Goal: Information Seeking & Learning: Find specific fact

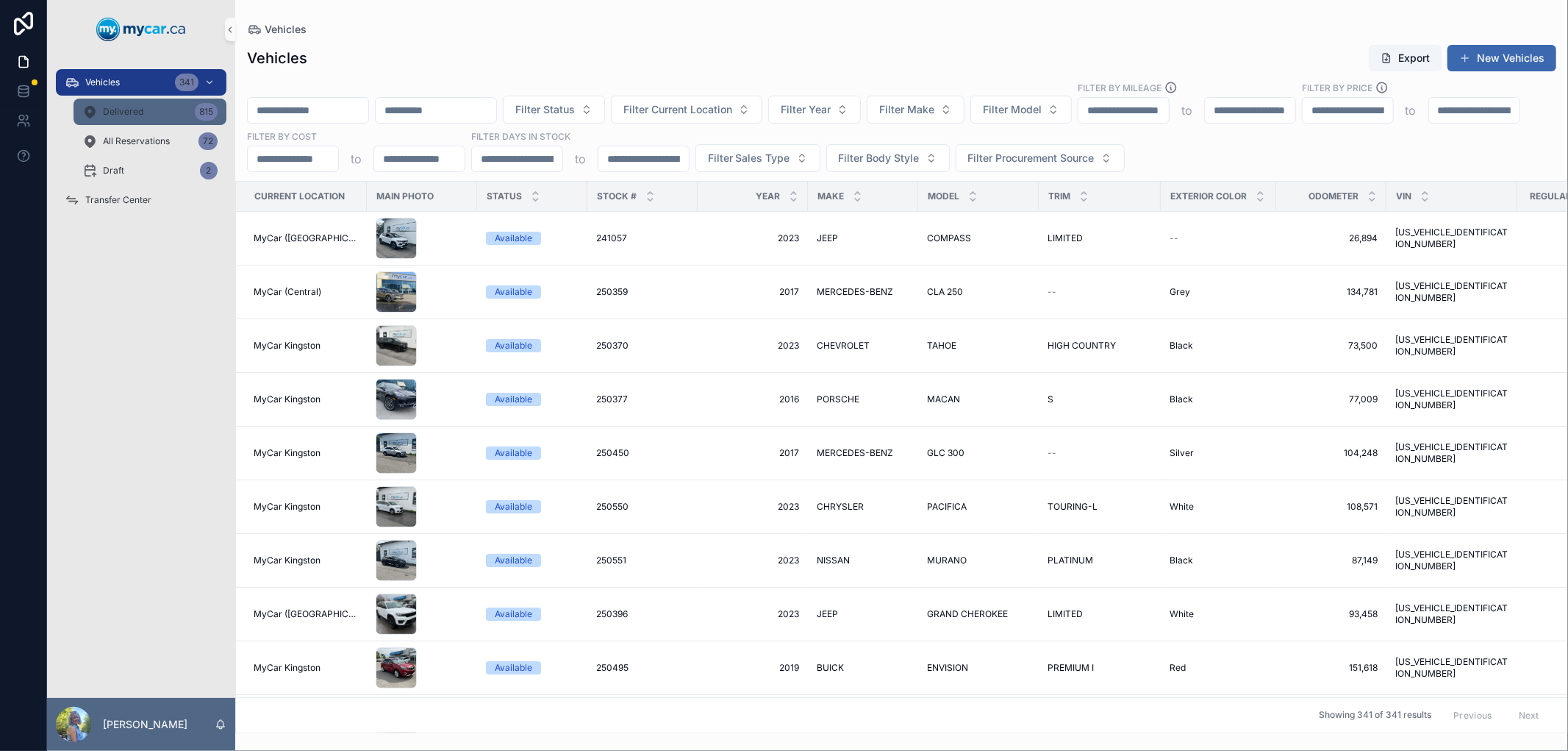
click at [133, 111] on span "Delivered" at bounding box center [123, 112] width 40 height 12
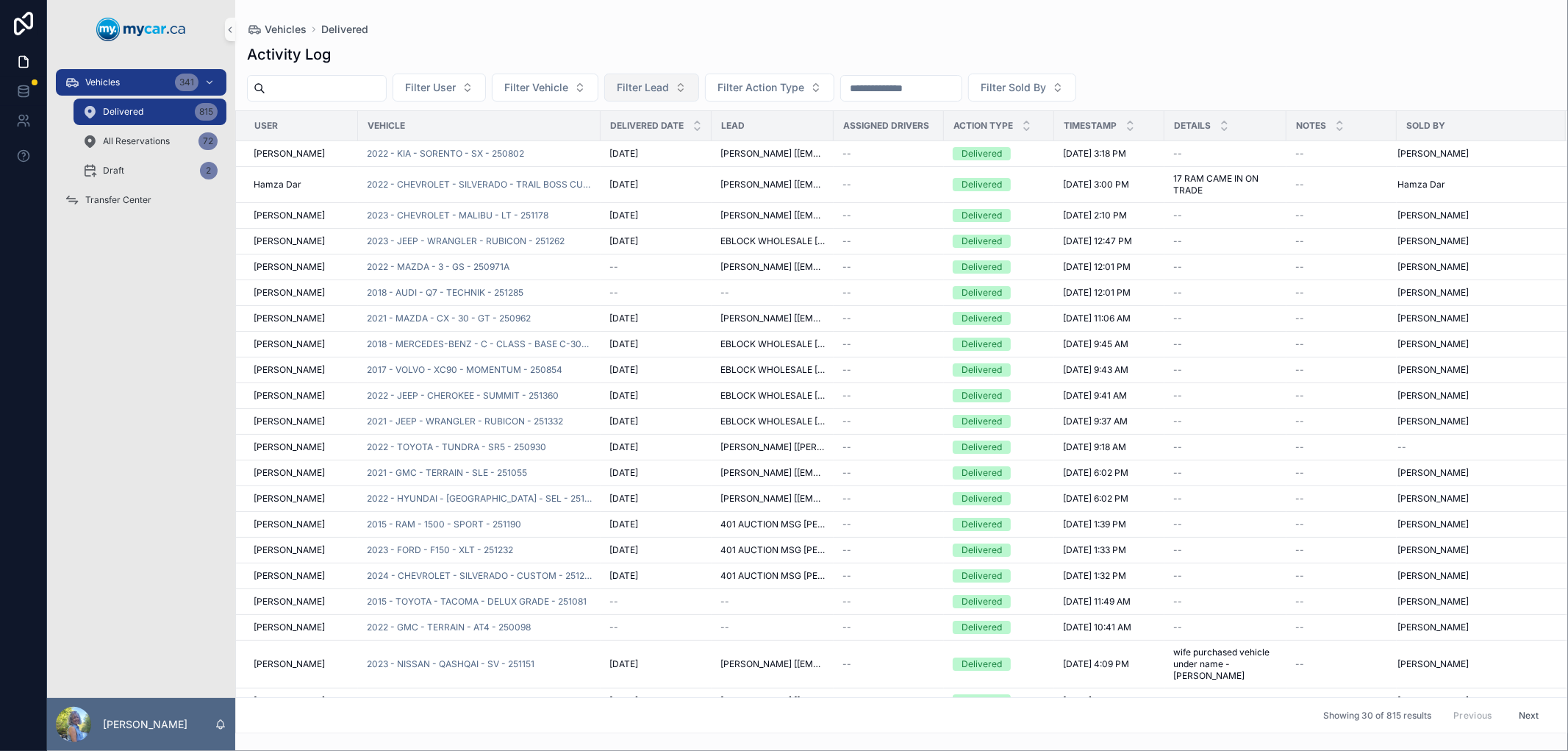
click at [657, 90] on span "Filter Lead" at bounding box center [643, 88] width 52 height 15
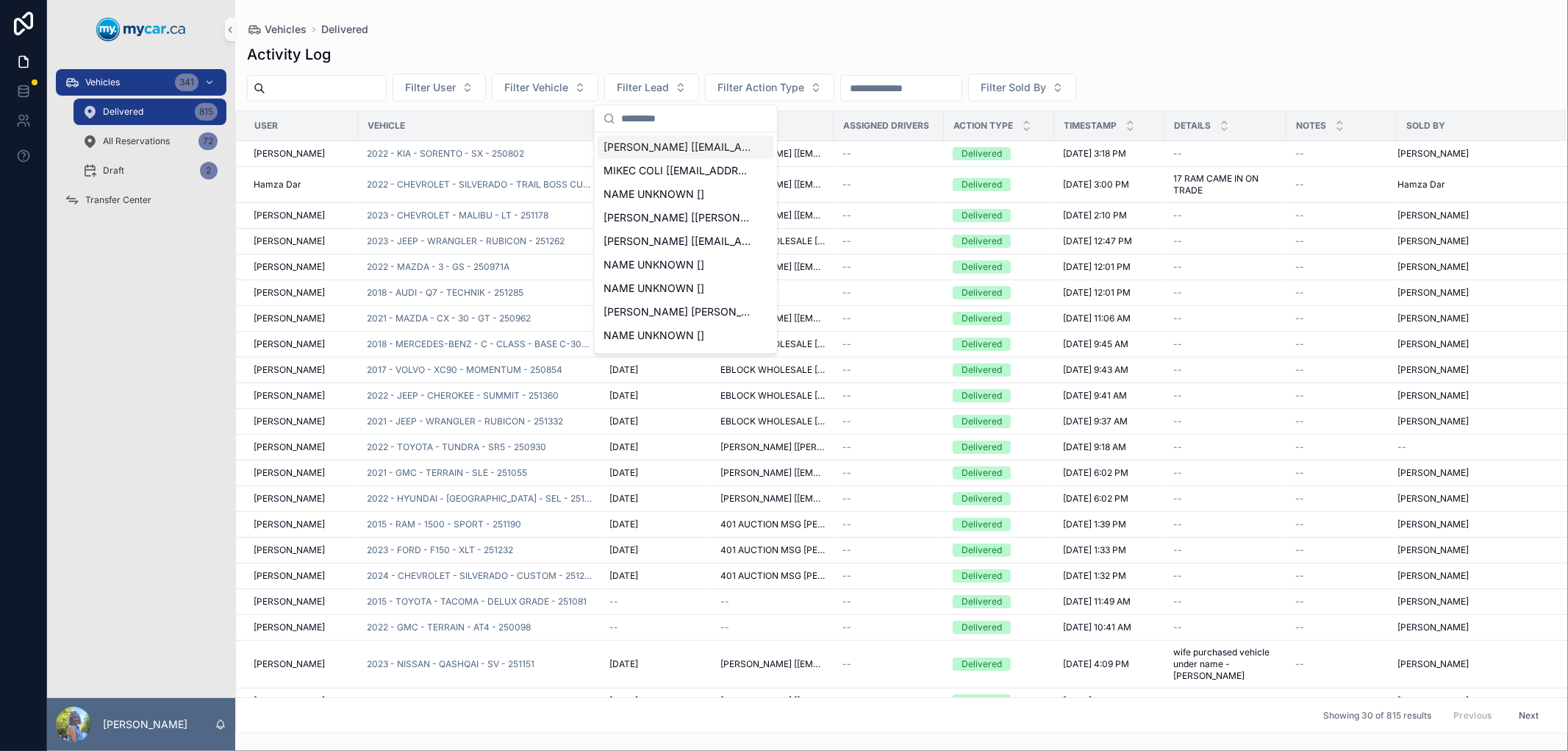
click at [610, 37] on div "Activity Log Filter User Filter Vehicle Filter Lead Filter Action Type Filter S…" at bounding box center [901, 384] width 1333 height 698
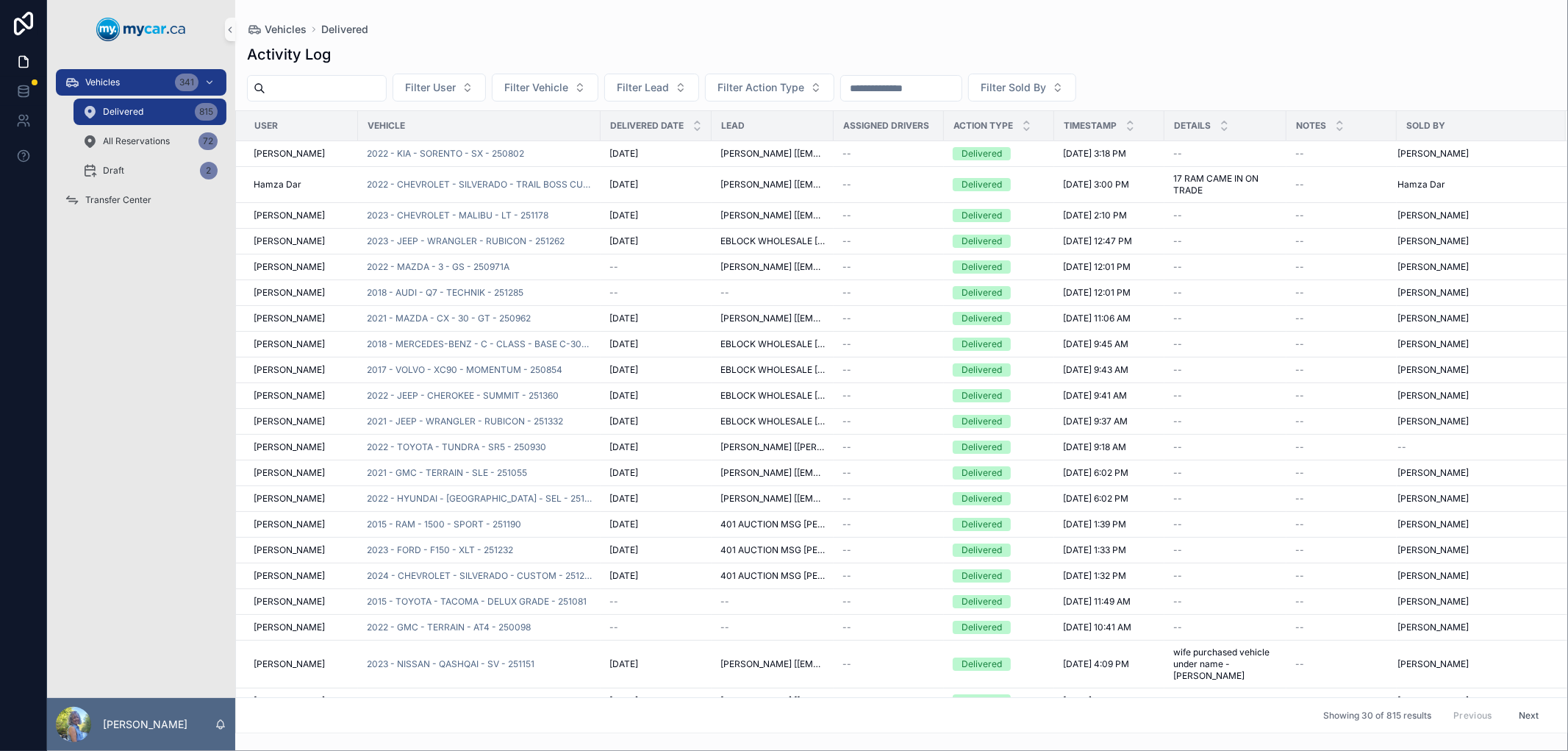
click at [149, 107] on div "Delivered 815" at bounding box center [150, 111] width 136 height 23
click at [954, 82] on input "scrollable content" at bounding box center [901, 88] width 120 height 21
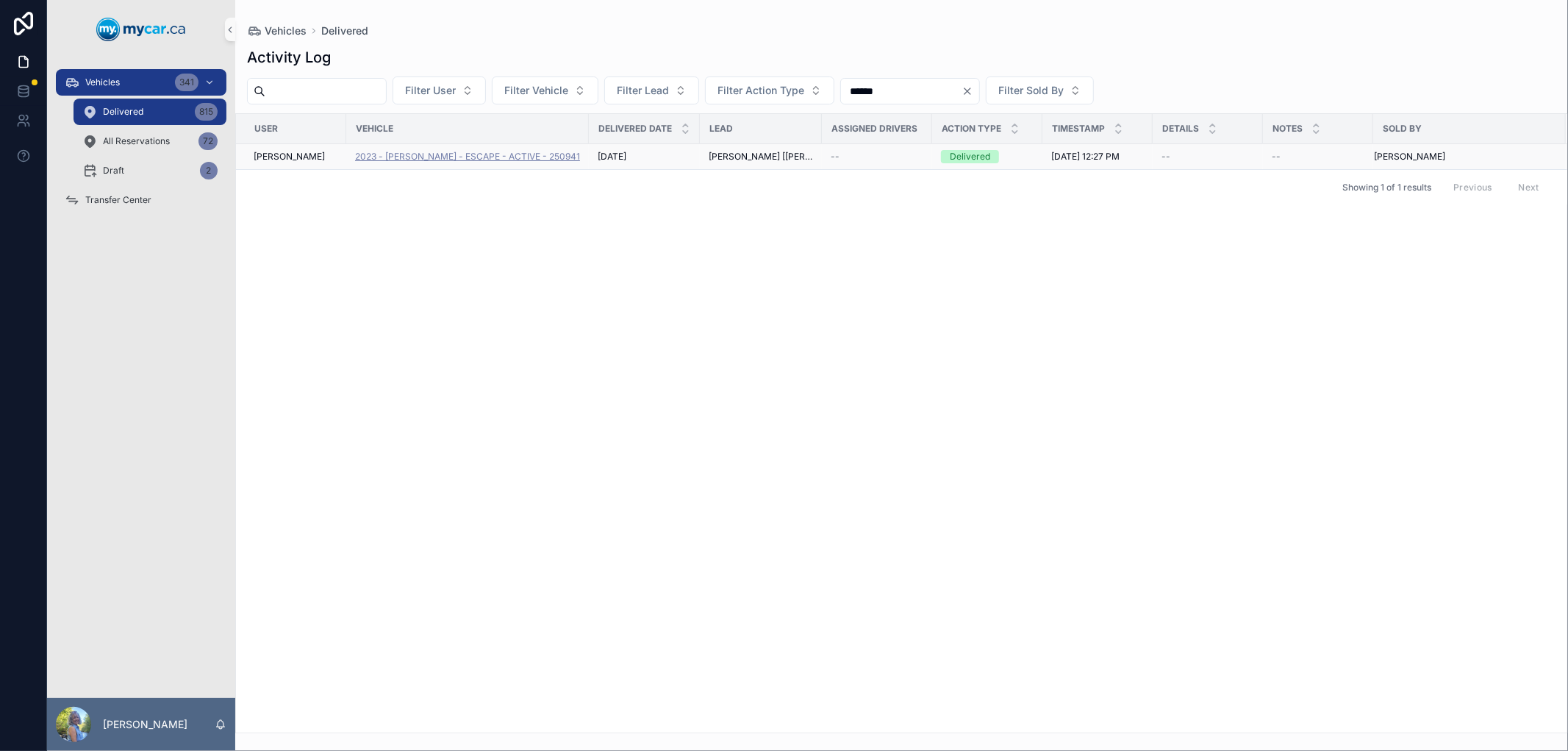
type input "******"
click at [508, 153] on span "2023 - [PERSON_NAME] - ESCAPE - ACTIVE - 250941" at bounding box center [467, 157] width 225 height 12
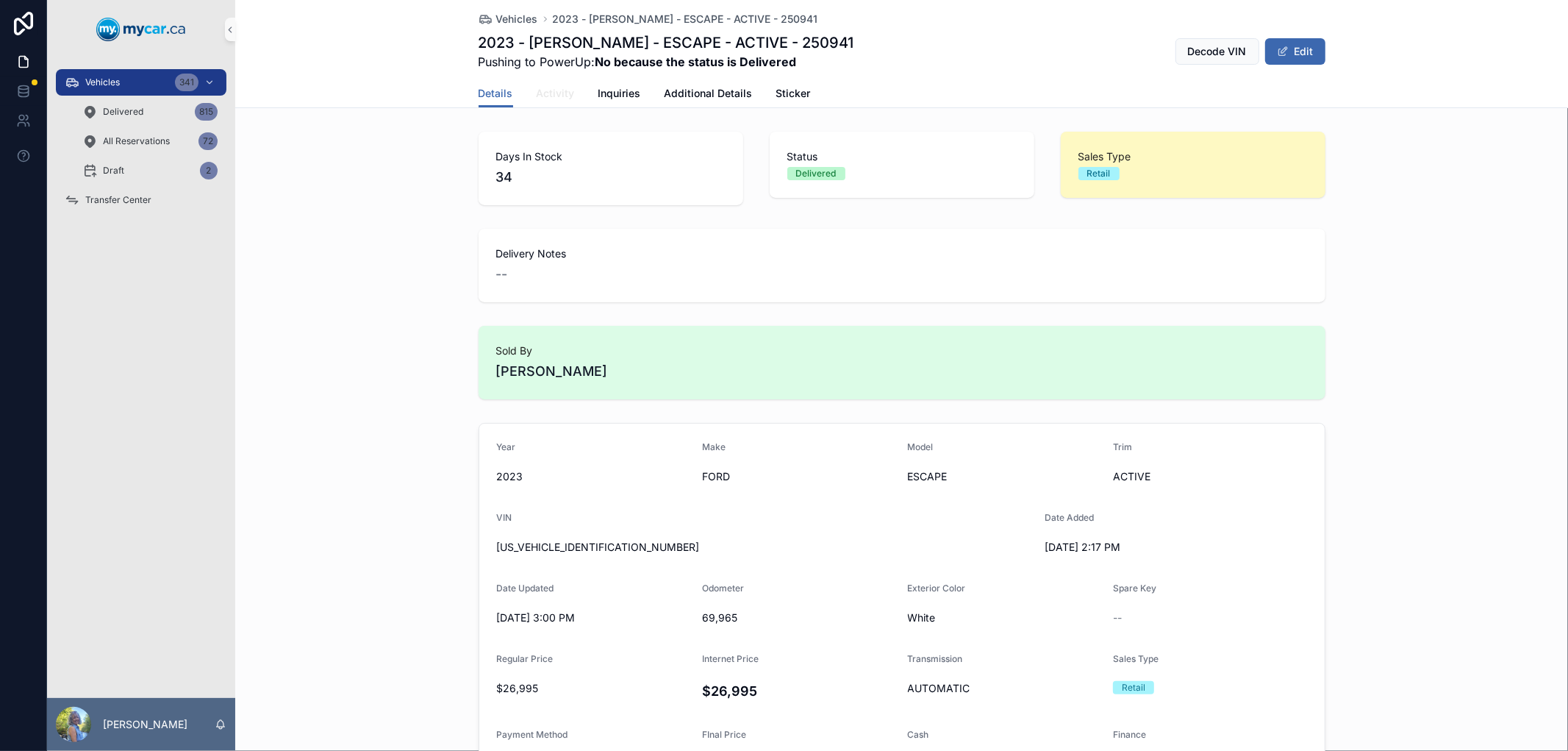
click at [554, 99] on span "Activity" at bounding box center [556, 94] width 38 height 15
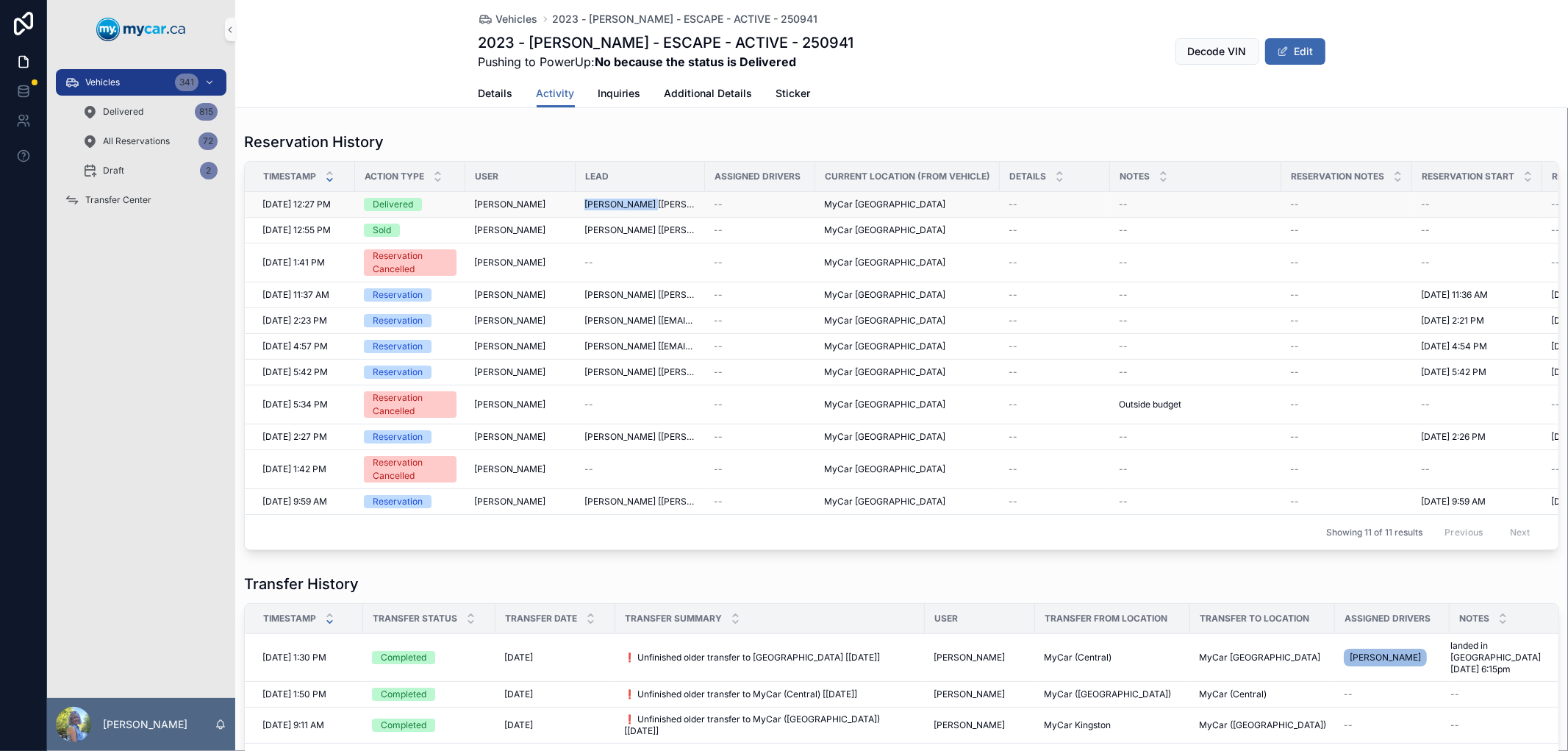
drag, startPoint x: 585, startPoint y: 203, endPoint x: 657, endPoint y: 197, distance: 72.2
click at [657, 197] on td "[PERSON_NAME] [[PERSON_NAME][EMAIL_ADDRESS][PERSON_NAME][DOMAIN_NAME]]" at bounding box center [640, 204] width 130 height 26
copy span "[PERSON_NAME]"
click at [524, 13] on span "Vehicles" at bounding box center [517, 19] width 42 height 15
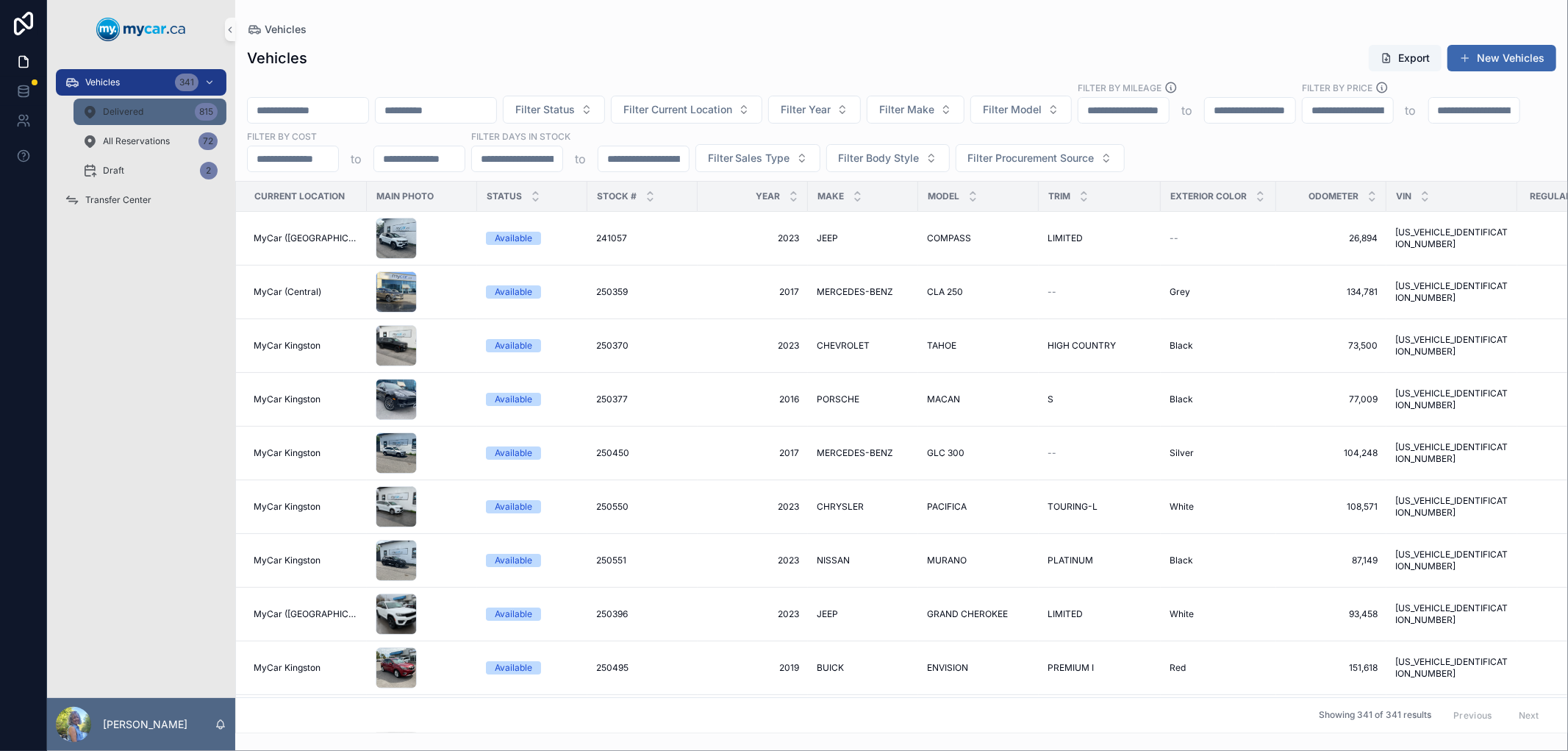
click at [148, 121] on div "Delivered 815" at bounding box center [150, 111] width 136 height 23
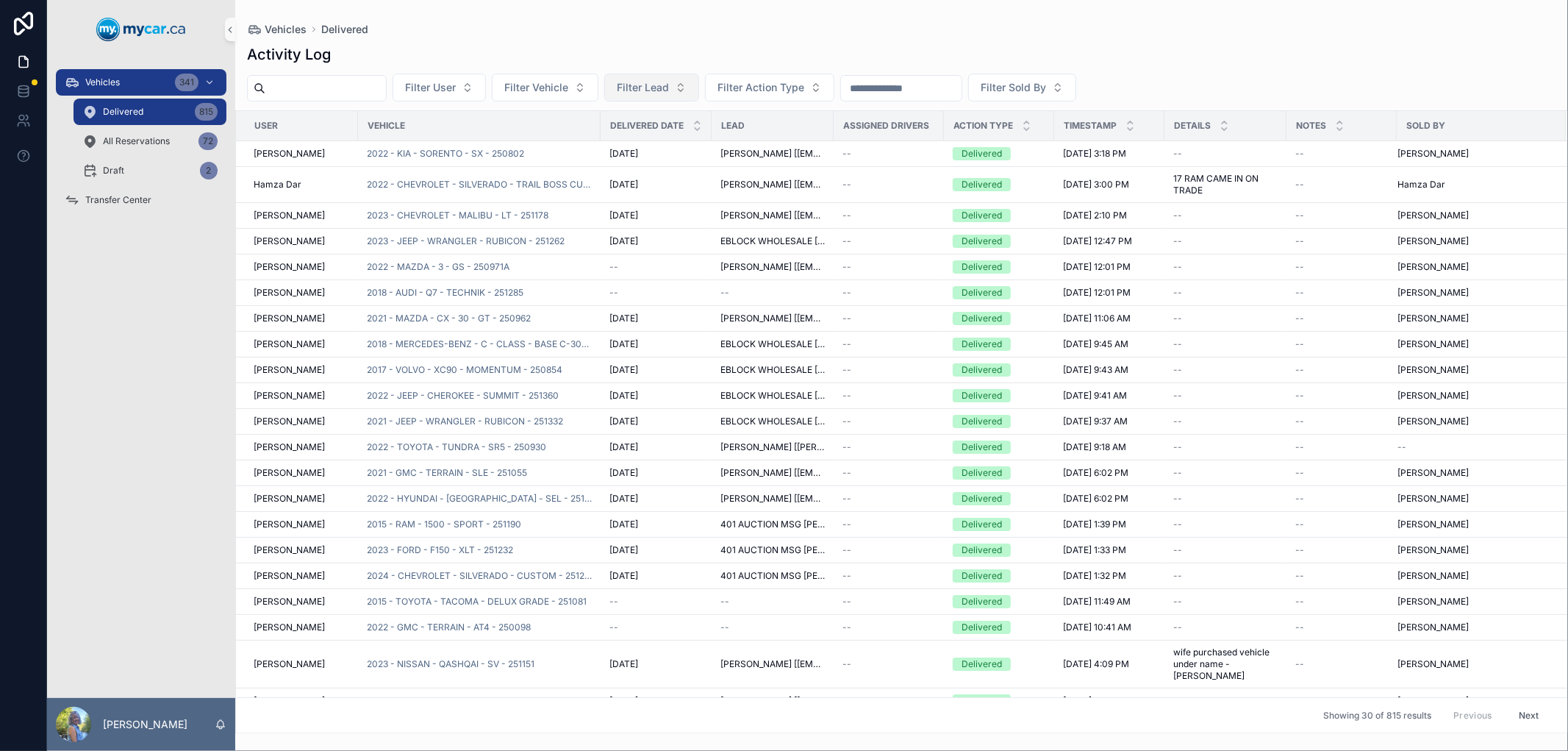
click at [669, 94] on span "Filter Lead" at bounding box center [643, 88] width 52 height 15
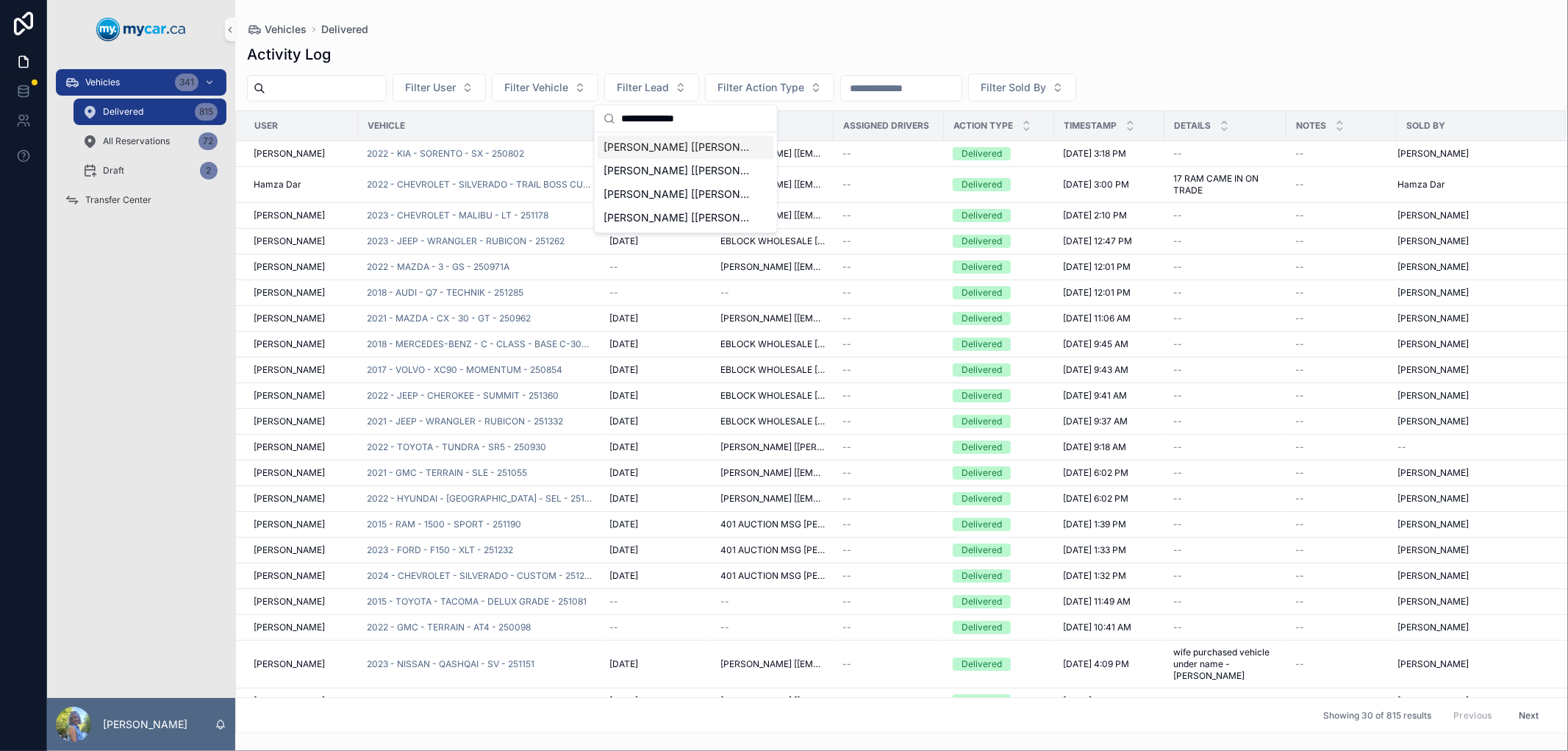
type input "**********"
click at [664, 151] on span "[PERSON_NAME] [[PERSON_NAME][EMAIL_ADDRESS][PERSON_NAME][DOMAIN_NAME]]" at bounding box center [677, 147] width 147 height 15
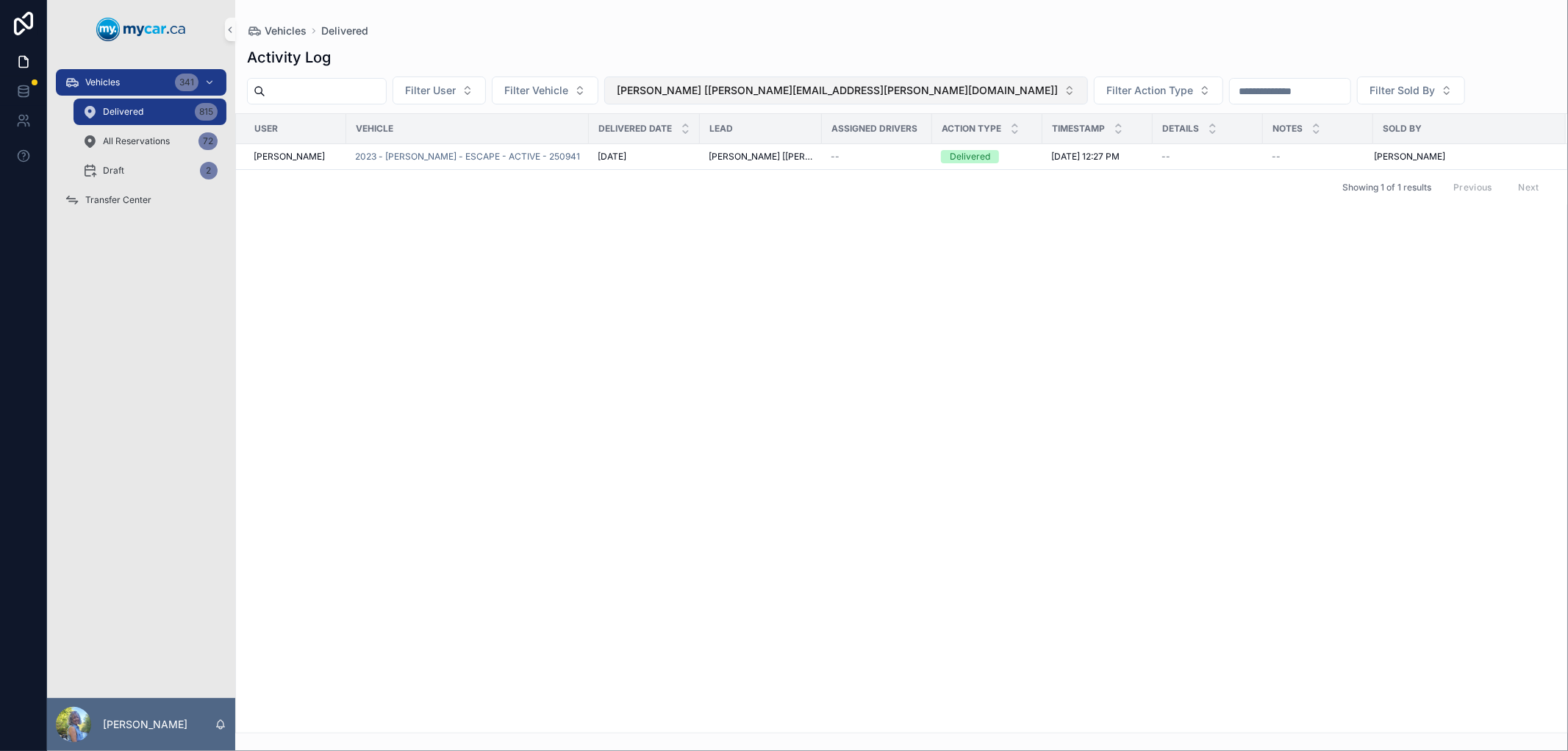
click at [858, 94] on span "[PERSON_NAME] [[PERSON_NAME][EMAIL_ADDRESS][PERSON_NAME][DOMAIN_NAME]]" at bounding box center [837, 90] width 441 height 15
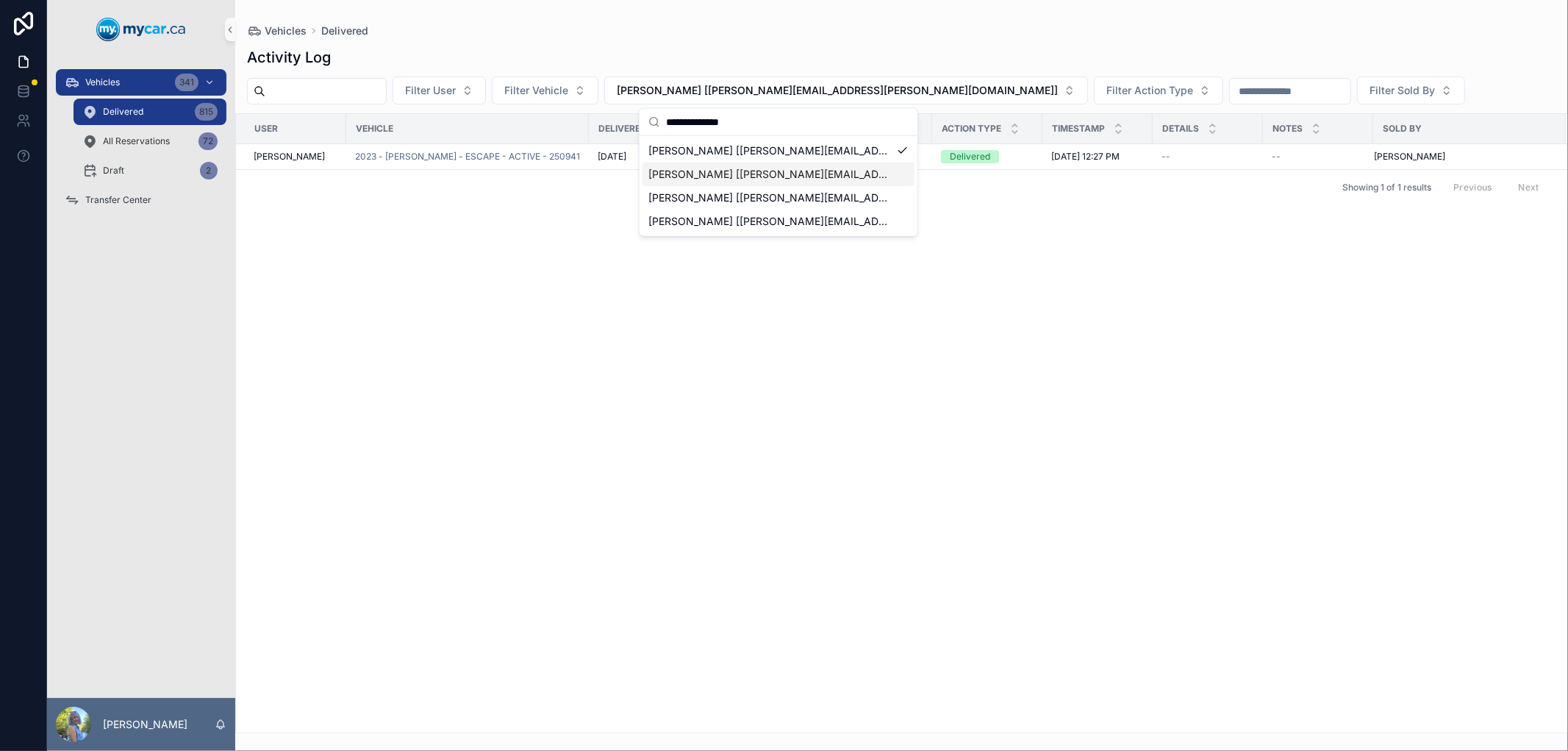
type input "**********"
click at [787, 170] on span "[PERSON_NAME] [[PERSON_NAME][EMAIL_ADDRESS][PERSON_NAME][DOMAIN_NAME]]" at bounding box center [770, 174] width 243 height 15
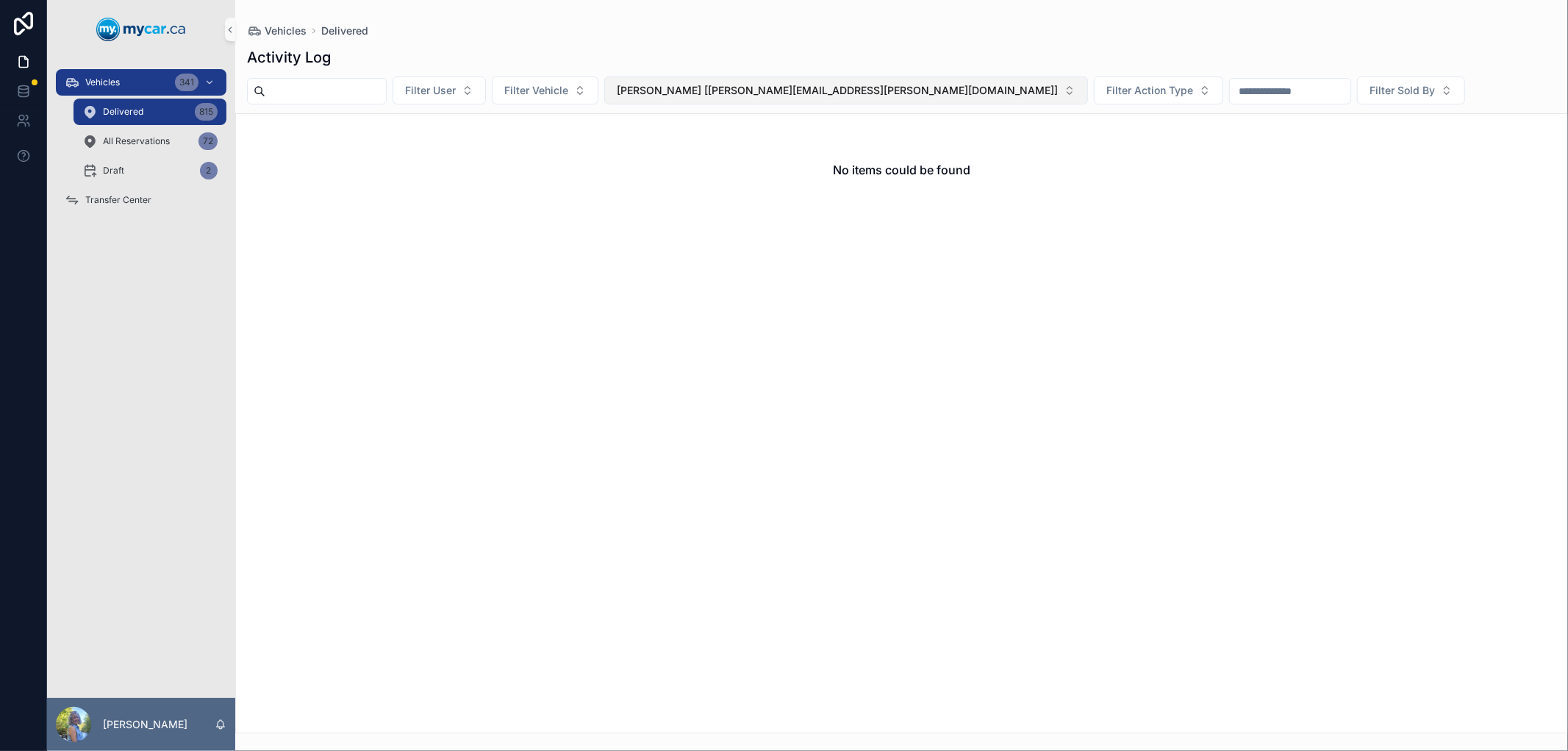
click at [812, 90] on span "[PERSON_NAME] [[PERSON_NAME][EMAIL_ADDRESS][PERSON_NAME][DOMAIN_NAME]]" at bounding box center [837, 90] width 441 height 15
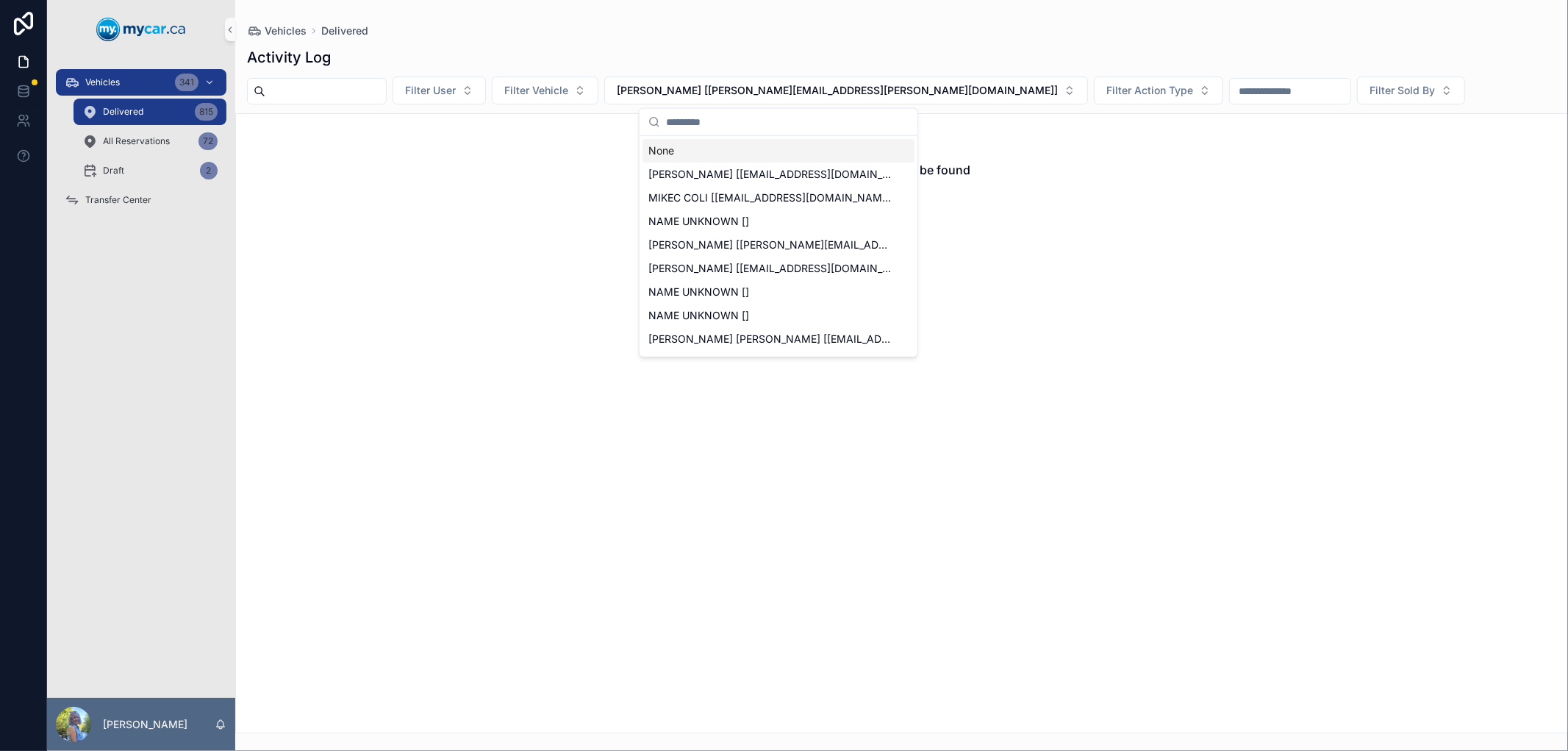
click at [784, 118] on input "scrollable content" at bounding box center [787, 122] width 243 height 27
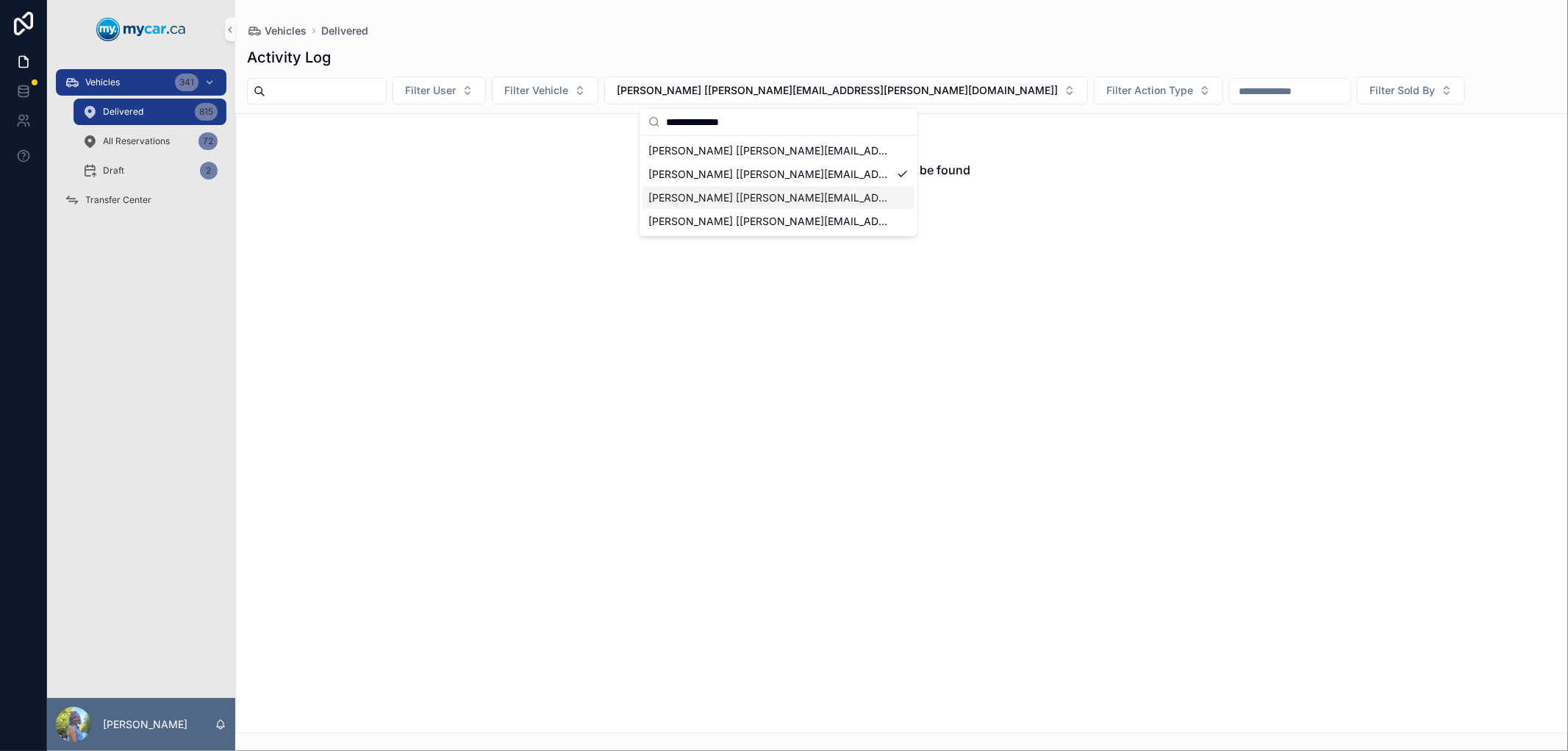
type input "**********"
click at [761, 198] on span "[PERSON_NAME] [[PERSON_NAME][EMAIL_ADDRESS][PERSON_NAME][DOMAIN_NAME]]" at bounding box center [770, 198] width 243 height 15
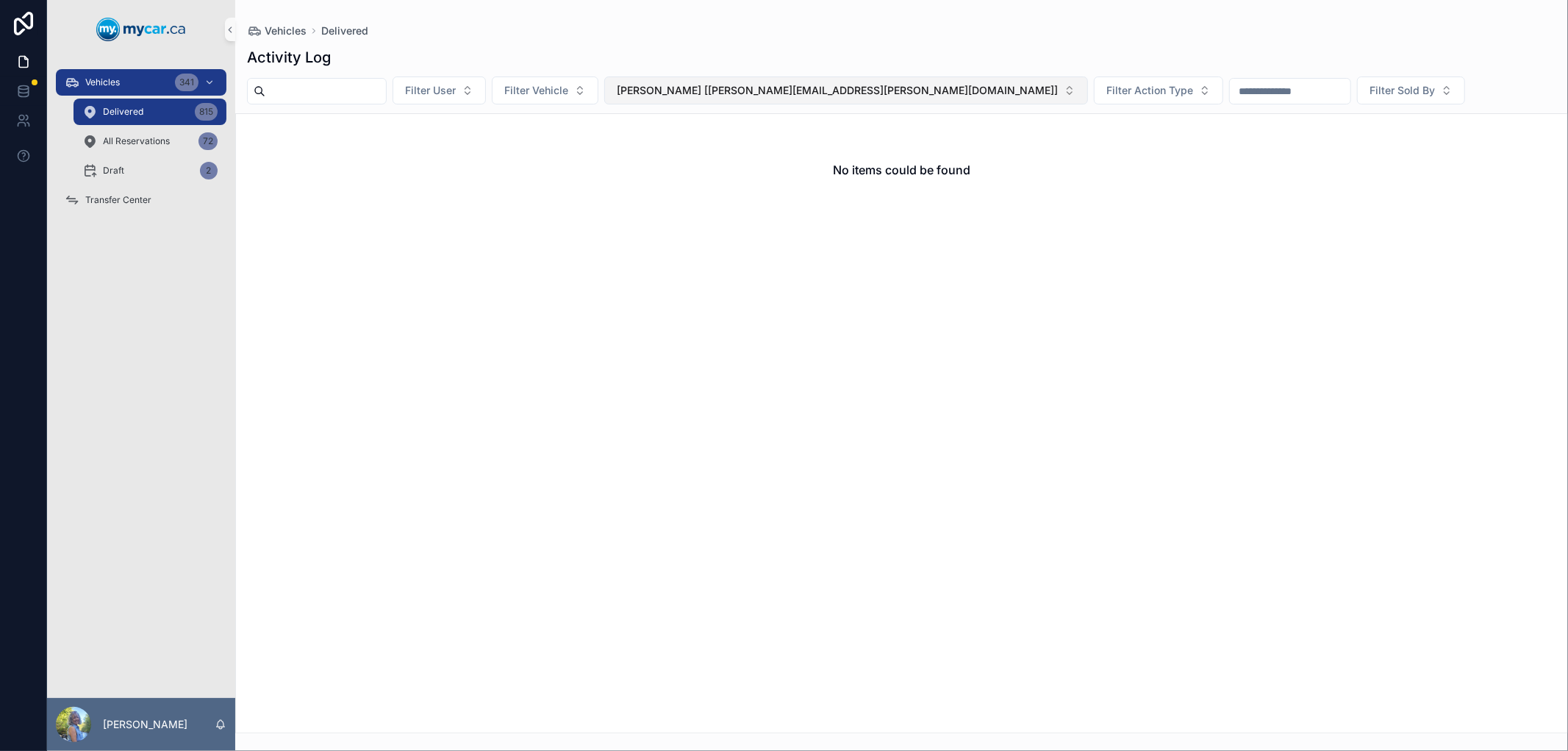
click at [782, 90] on span "[PERSON_NAME] [[PERSON_NAME][EMAIL_ADDRESS][PERSON_NAME][DOMAIN_NAME]]" at bounding box center [837, 90] width 441 height 15
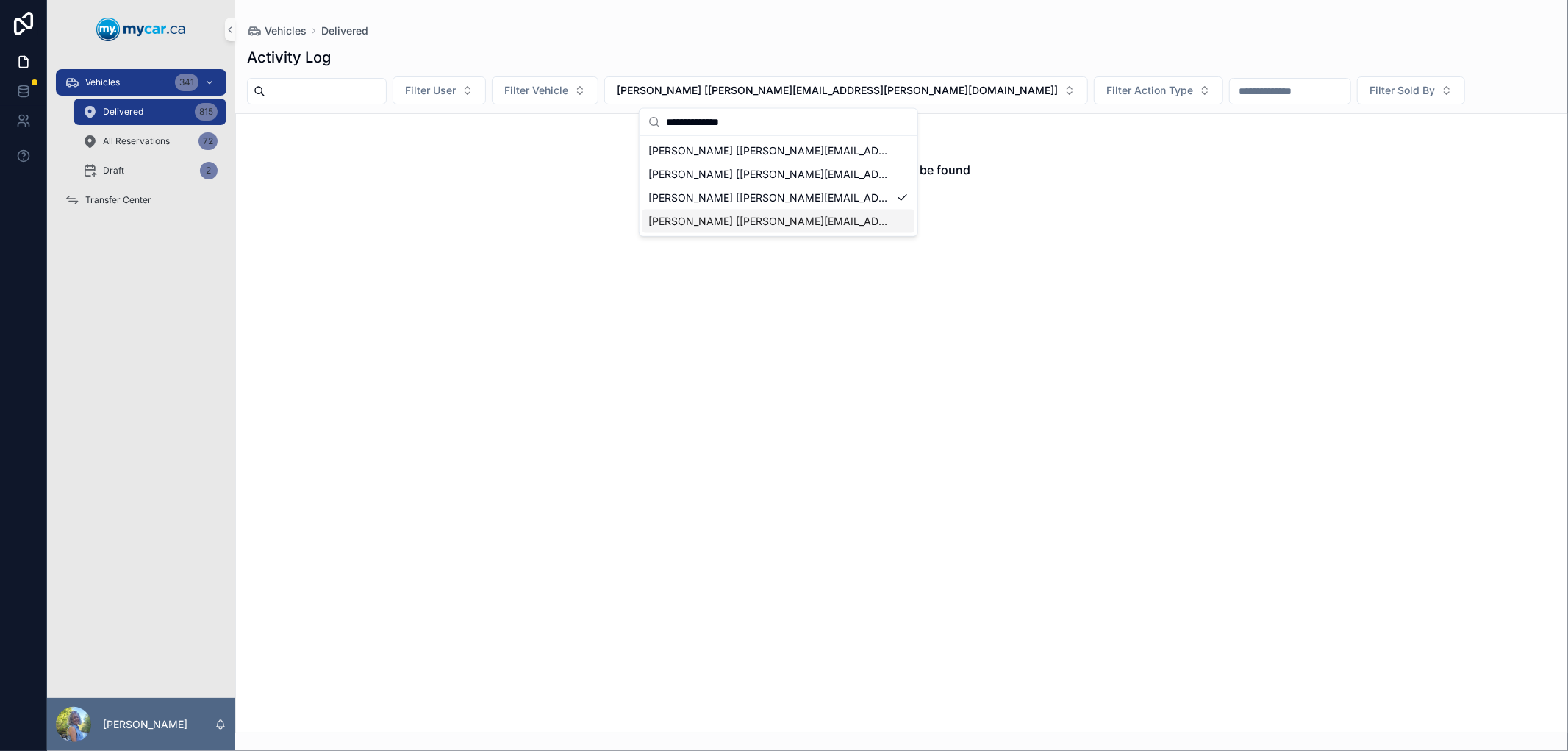
type input "**********"
click at [769, 221] on span "[PERSON_NAME] [[PERSON_NAME][EMAIL_ADDRESS][PERSON_NAME][DOMAIN_NAME]]" at bounding box center [770, 222] width 243 height 15
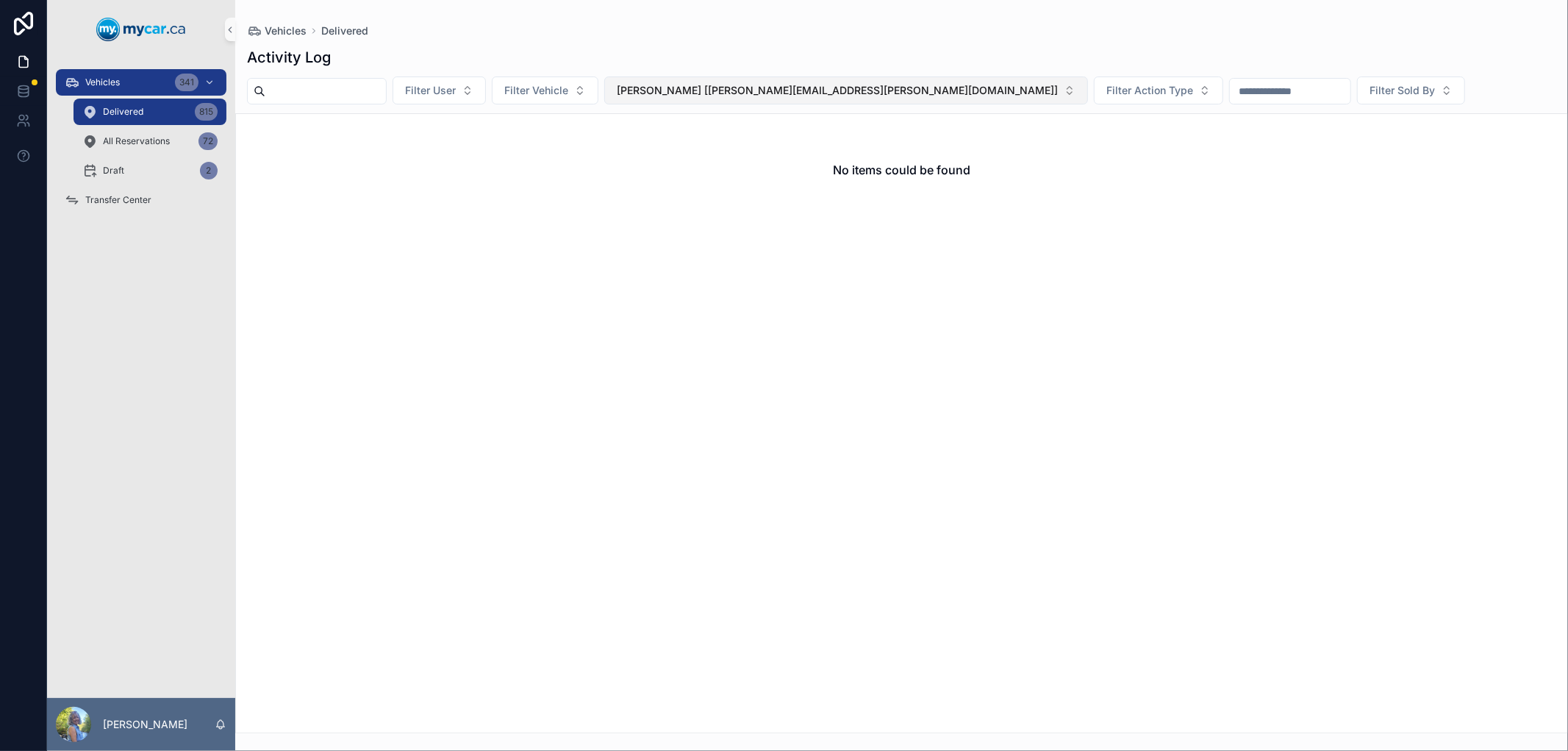
click at [744, 83] on span "[PERSON_NAME] [[PERSON_NAME][EMAIL_ADDRESS][PERSON_NAME][DOMAIN_NAME]]" at bounding box center [837, 90] width 441 height 15
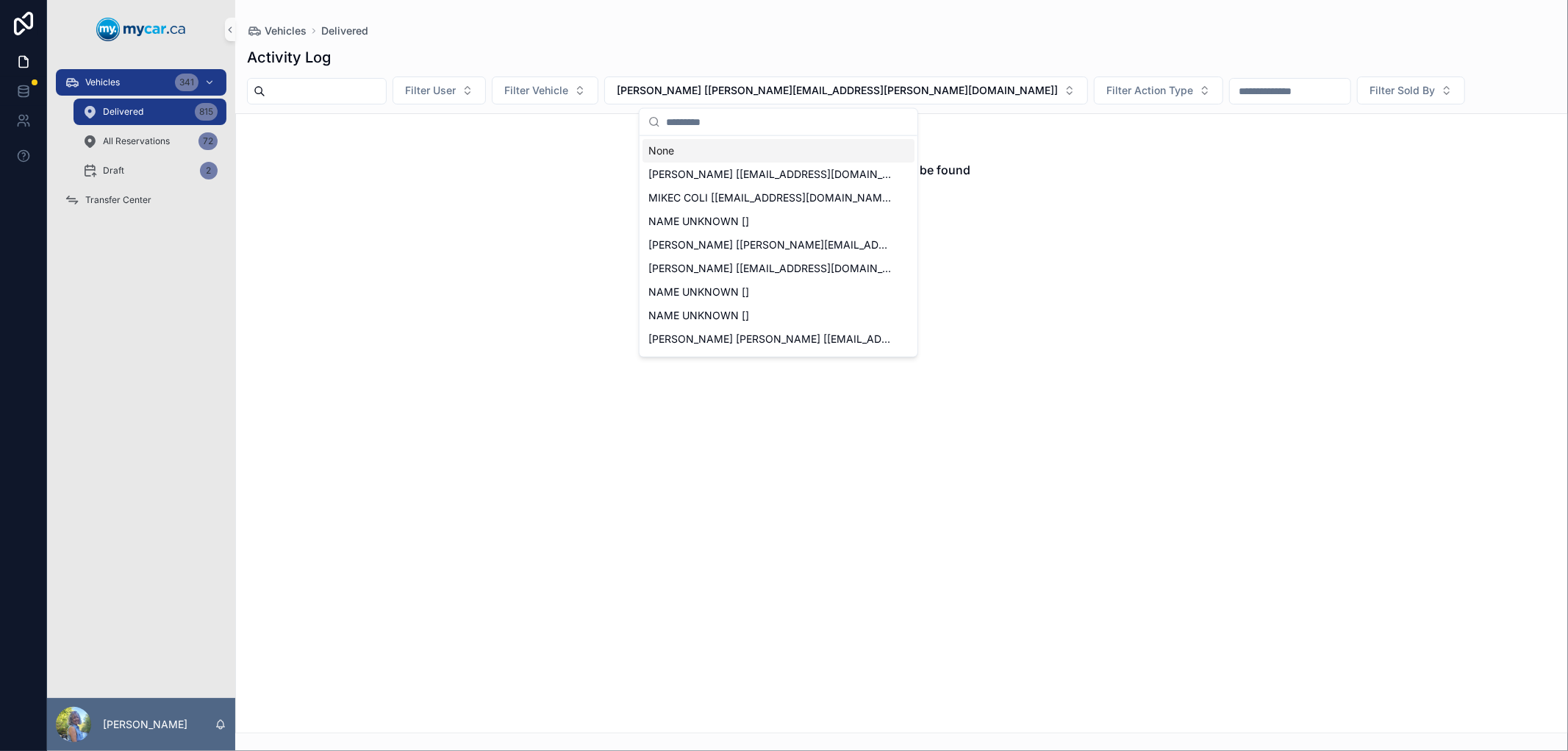
click at [730, 127] on input "scrollable content" at bounding box center [787, 122] width 243 height 27
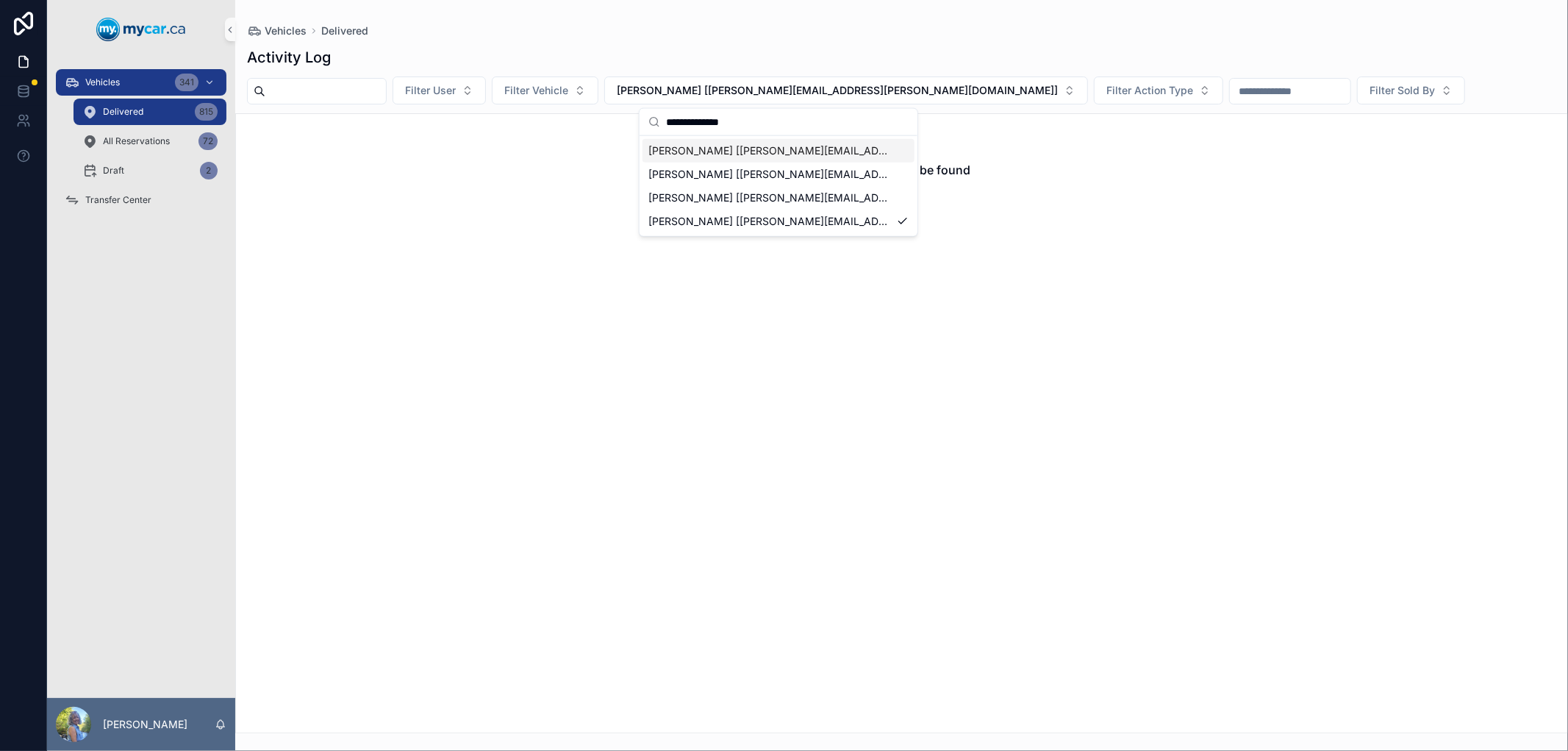
type input "**********"
click at [731, 145] on span "[PERSON_NAME] [[PERSON_NAME][EMAIL_ADDRESS][PERSON_NAME][DOMAIN_NAME]]" at bounding box center [770, 151] width 243 height 15
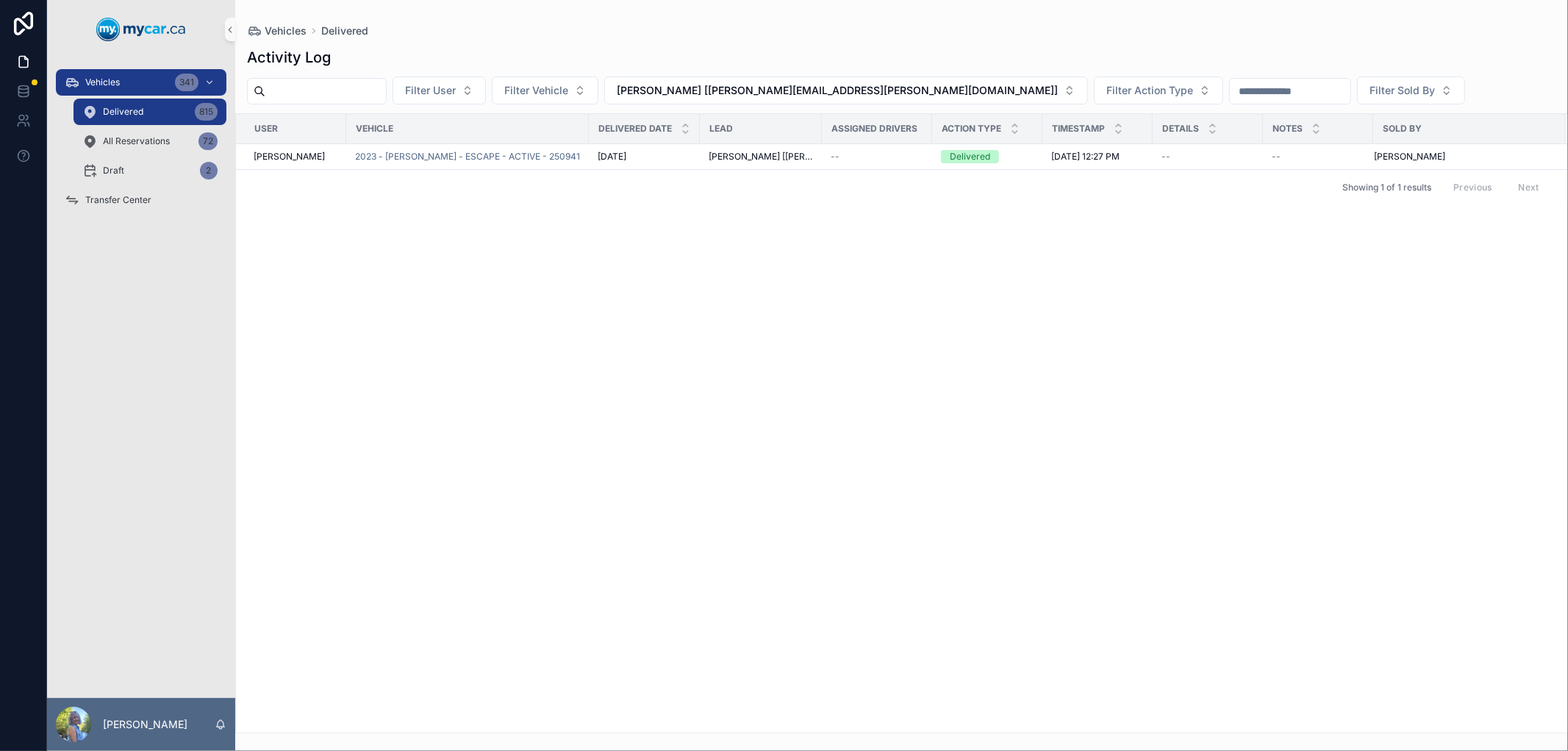
click at [660, 285] on div "User Vehicle Delivered Date Lead Assigned Drivers Action Type Timestamp Details…" at bounding box center [901, 423] width 1331 height 619
